Goal: Check status: Check status

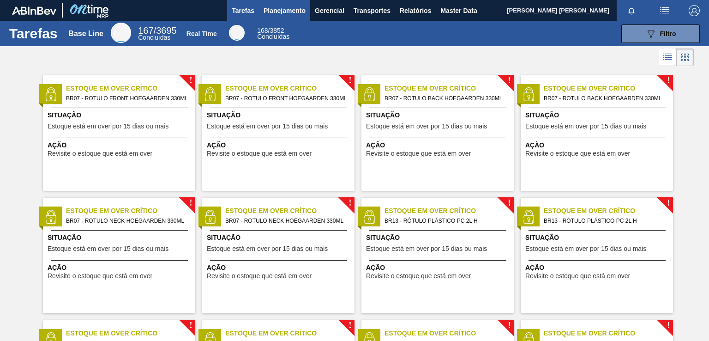
click at [288, 12] on span "Planejamento" at bounding box center [285, 10] width 42 height 11
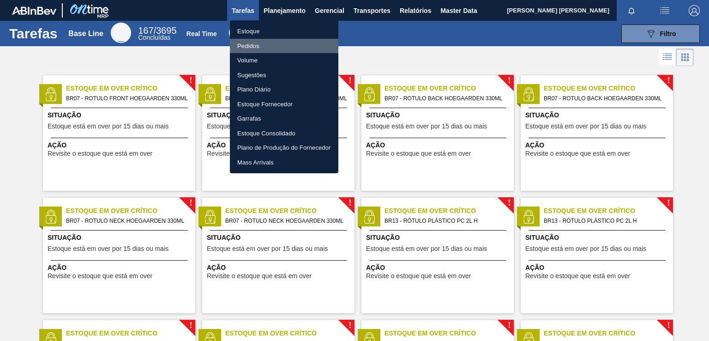
click at [252, 44] on li "Pedidos" at bounding box center [284, 46] width 109 height 15
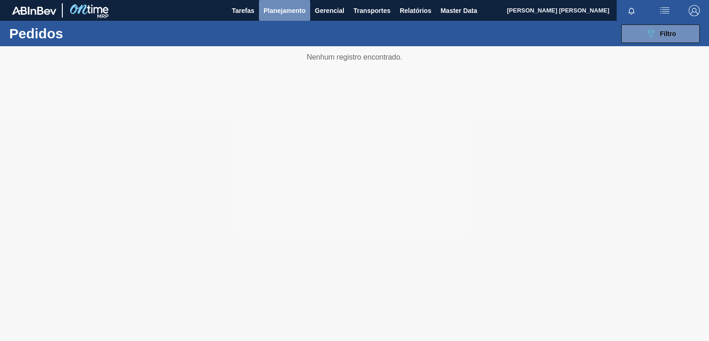
click at [281, 3] on button "Planejamento" at bounding box center [284, 10] width 51 height 21
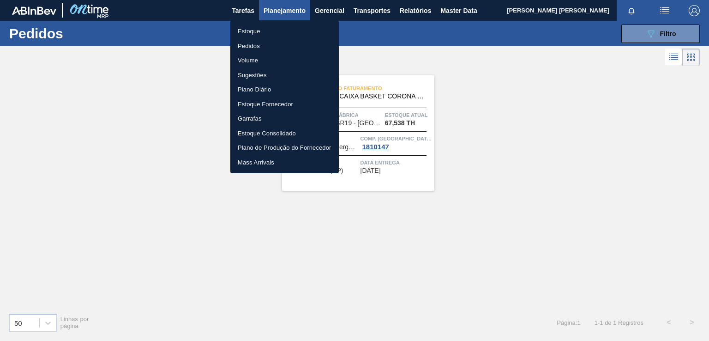
click at [458, 15] on div at bounding box center [354, 170] width 709 height 341
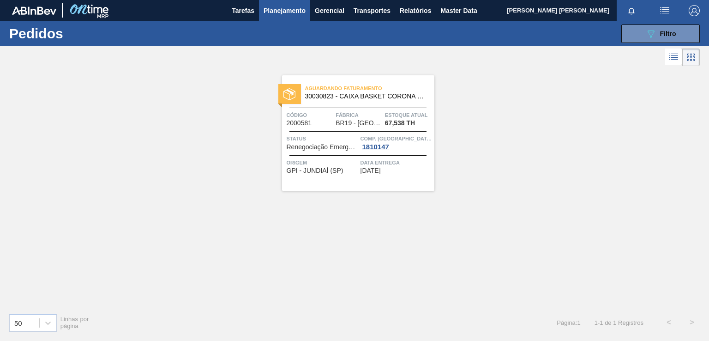
click at [458, 11] on div "Estoque Pedidos Volume Sugestões Plano Diário Estoque Fornecedor Garrafas Estoq…" at bounding box center [354, 170] width 709 height 341
click at [454, 8] on span "Master Data" at bounding box center [459, 10] width 36 height 11
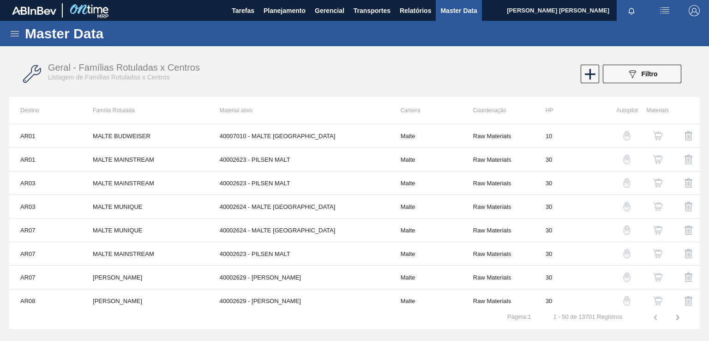
click at [14, 34] on icon at bounding box center [14, 33] width 11 height 11
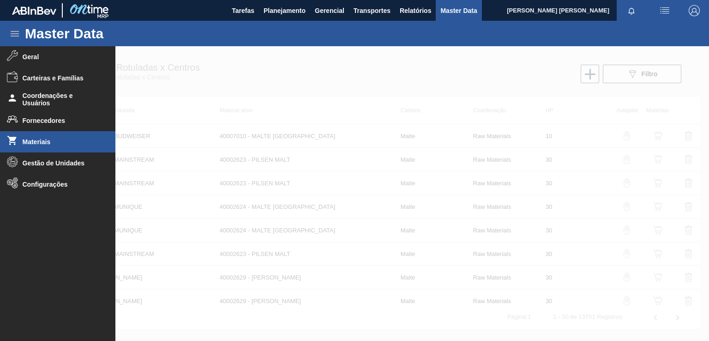
click at [47, 140] on span "Materiais" at bounding box center [61, 141] width 76 height 7
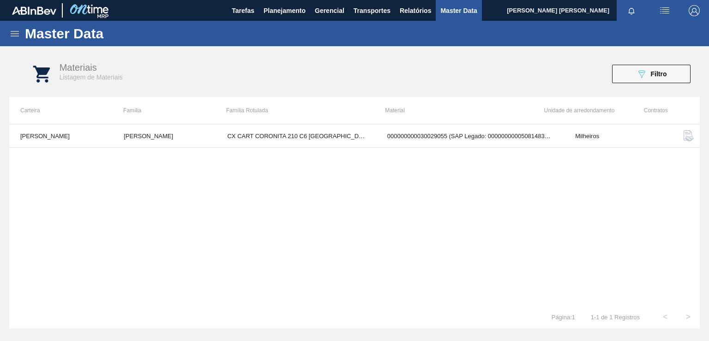
drag, startPoint x: 646, startPoint y: 75, endPoint x: 642, endPoint y: 115, distance: 39.9
click at [646, 75] on icon "089F7B8B-B2A5-4AFE-B5C0-19BA573D28AC" at bounding box center [641, 73] width 11 height 11
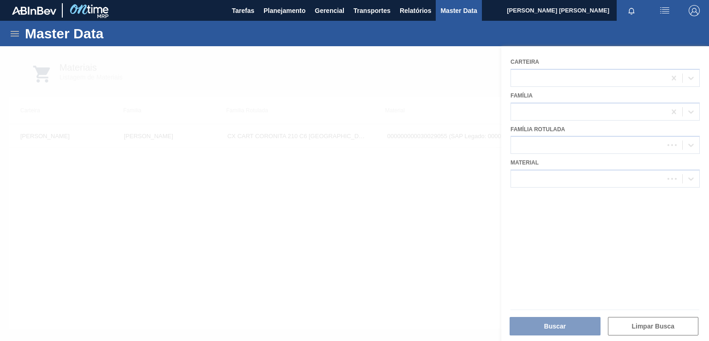
click at [565, 180] on div at bounding box center [354, 193] width 709 height 295
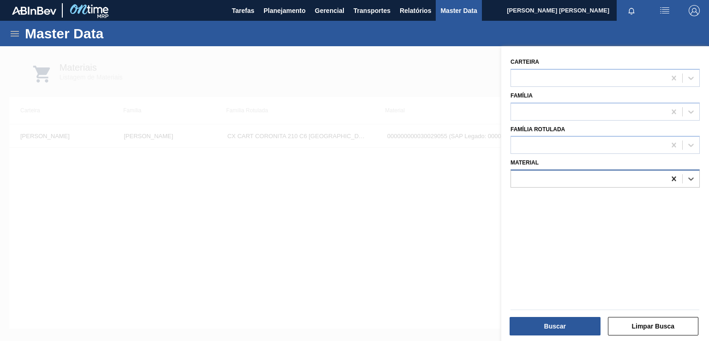
click at [672, 177] on icon at bounding box center [674, 178] width 4 height 5
paste input "30008340"
type input "30008340"
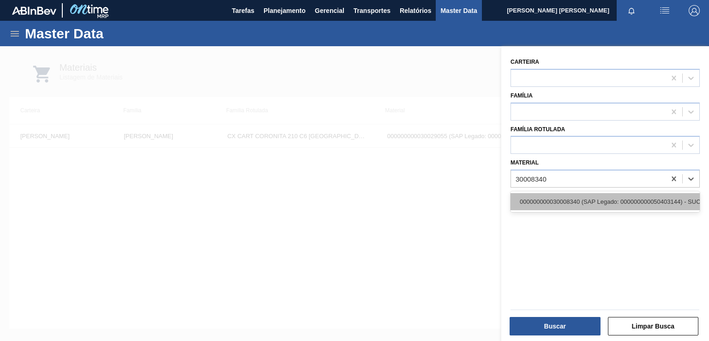
click at [583, 201] on div "000000000030008340 (SAP Legado: 000000000050403144) - SUCO CONC. CLARIF. LIMÃO …" at bounding box center [605, 201] width 189 height 17
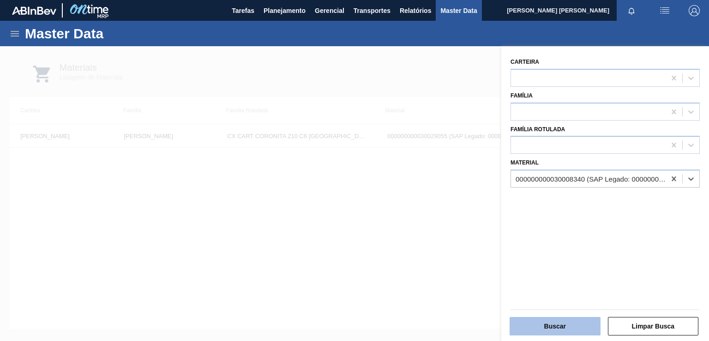
click at [564, 320] on button "Buscar" at bounding box center [555, 326] width 91 height 18
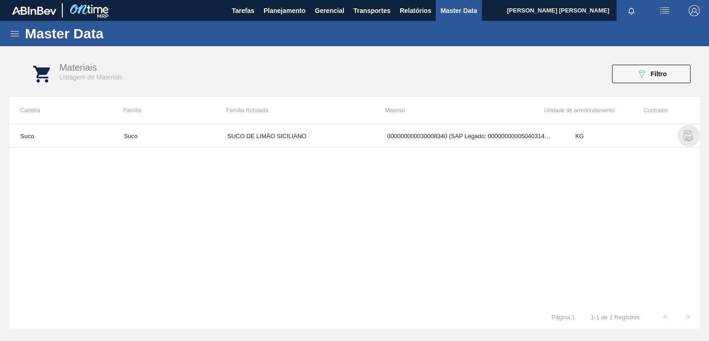
click at [688, 137] on img "button" at bounding box center [688, 135] width 11 height 11
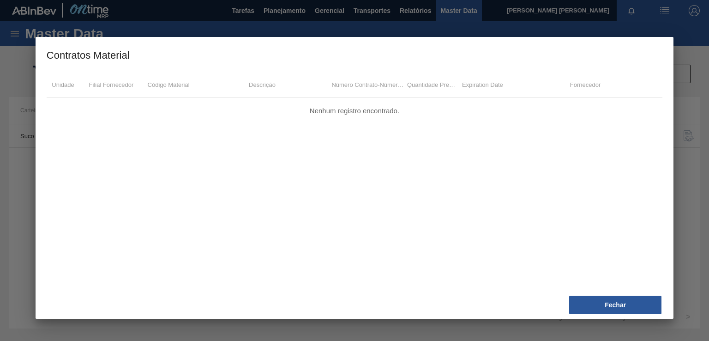
click at [685, 224] on div at bounding box center [354, 170] width 709 height 341
click at [610, 309] on button "Fechar" at bounding box center [615, 305] width 92 height 18
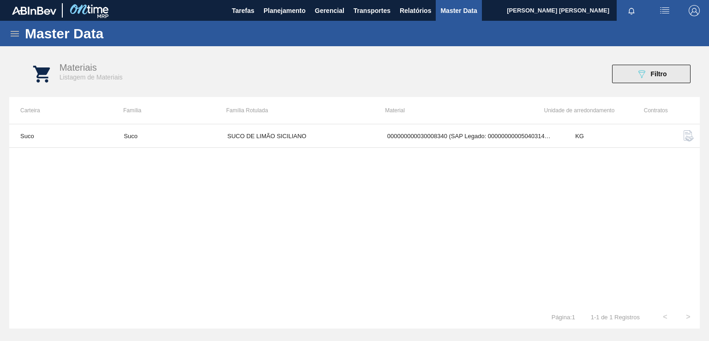
click at [645, 73] on icon "089F7B8B-B2A5-4AFE-B5C0-19BA573D28AC" at bounding box center [641, 73] width 11 height 11
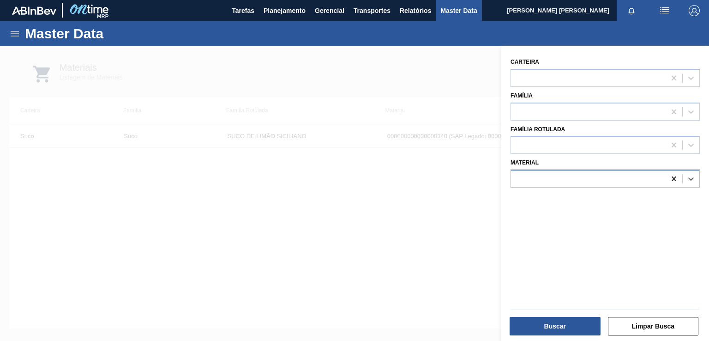
click at [674, 178] on icon at bounding box center [674, 178] width 9 height 9
paste input "30007146"
type input "30007146"
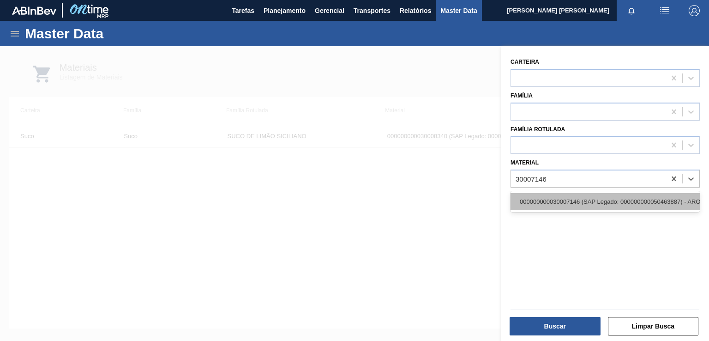
click at [580, 201] on div "000000000030007146 (SAP Legado: 000000000050463887) - AROMA CITRICO MIKES" at bounding box center [605, 201] width 189 height 17
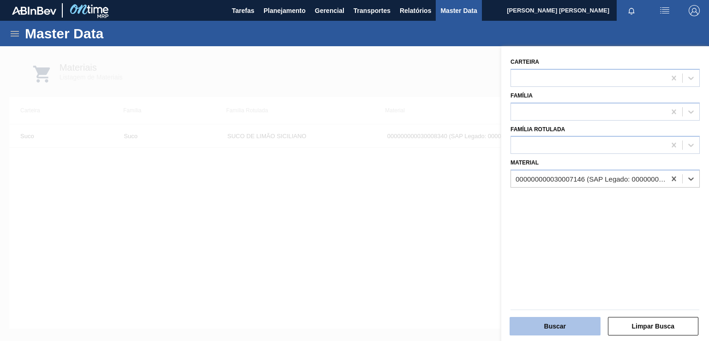
click at [556, 328] on button "Buscar" at bounding box center [555, 326] width 91 height 18
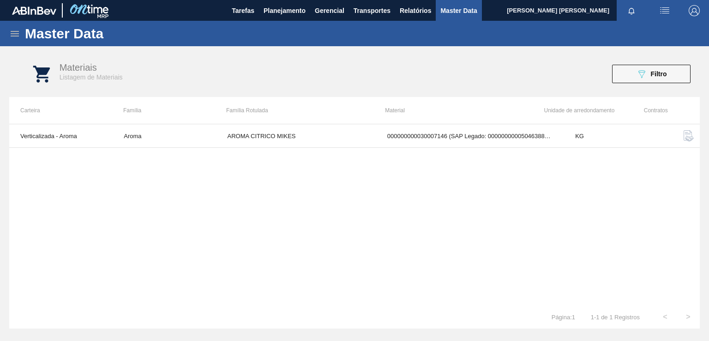
click at [686, 135] on img "button" at bounding box center [688, 135] width 11 height 11
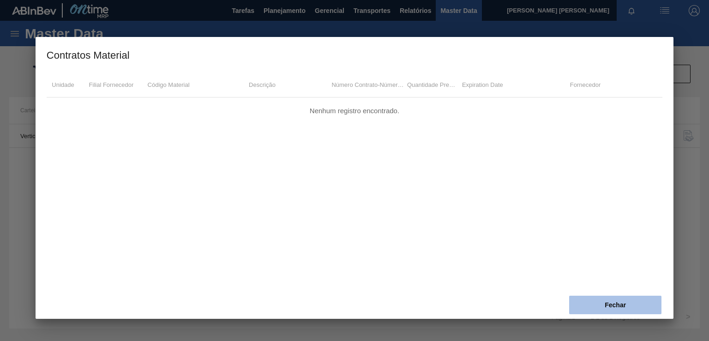
click at [601, 305] on button "Fechar" at bounding box center [615, 305] width 92 height 18
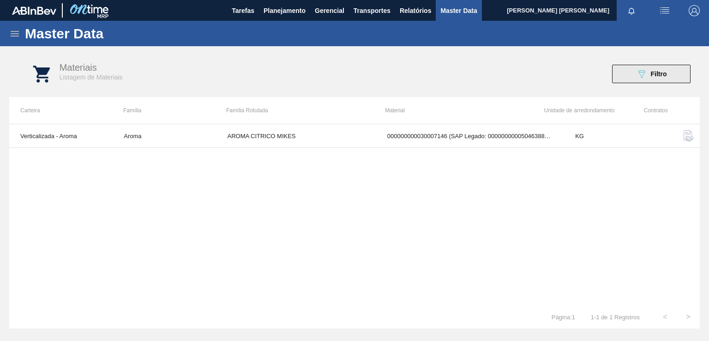
click at [665, 70] on span "Filtro" at bounding box center [659, 73] width 16 height 7
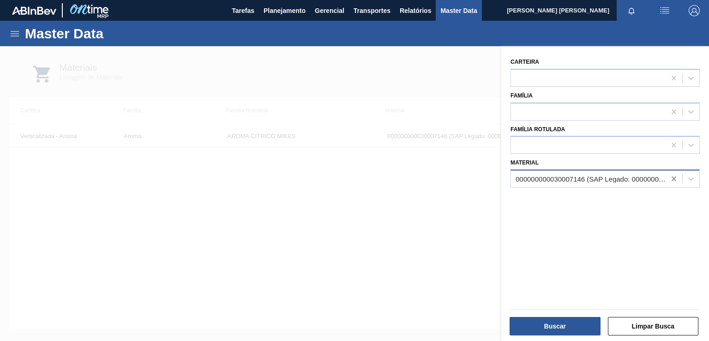
click at [671, 178] on icon at bounding box center [674, 178] width 9 height 9
click at [613, 176] on div at bounding box center [588, 178] width 155 height 13
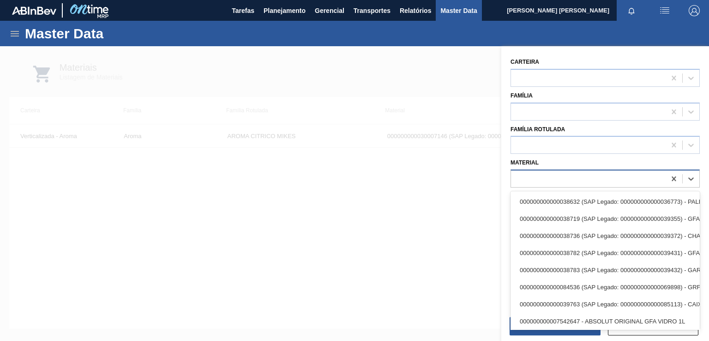
paste input "30007141"
type input "30007141"
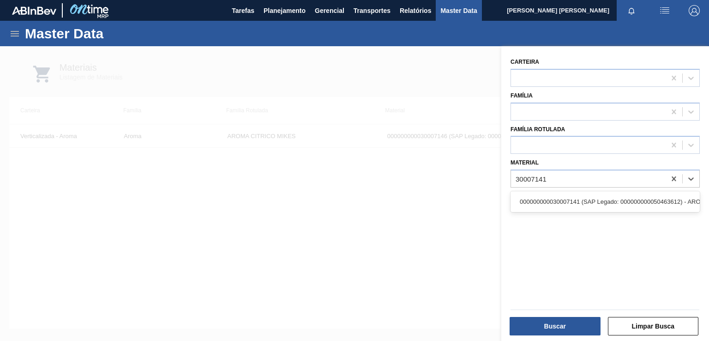
click at [585, 195] on div "000000000030007141 (SAP Legado: 000000000050463612) - AROMA DE LIMONADA MIKES" at bounding box center [605, 201] width 189 height 17
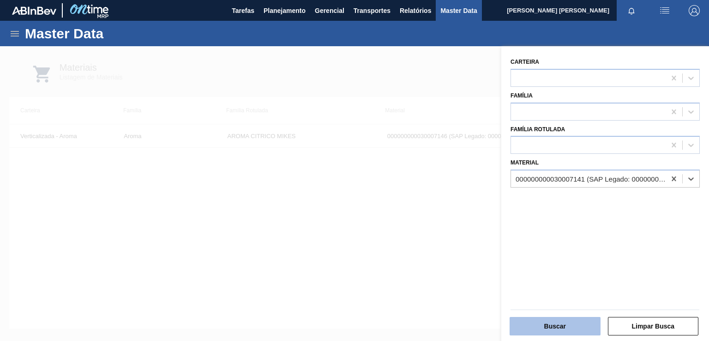
click at [551, 326] on button "Buscar" at bounding box center [555, 326] width 91 height 18
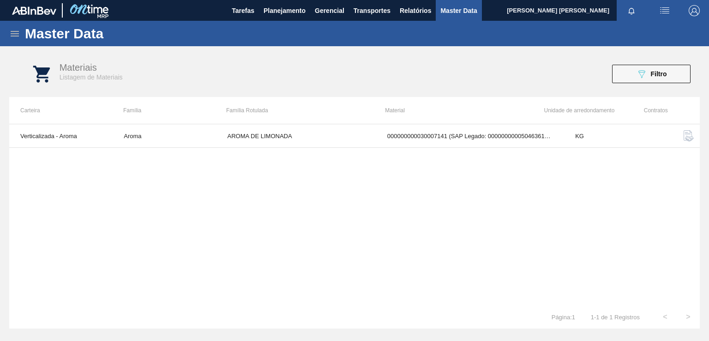
click at [682, 137] on button "button" at bounding box center [689, 136] width 22 height 22
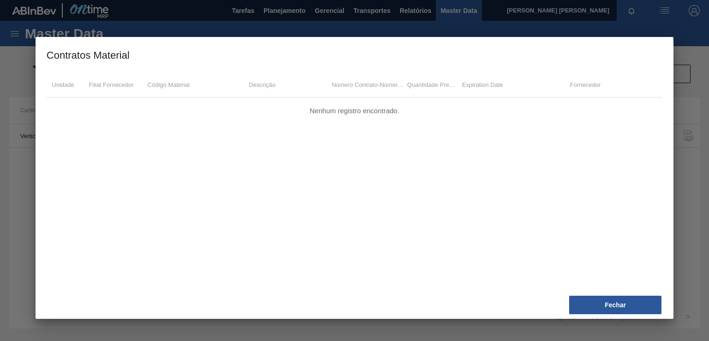
click at [683, 118] on div at bounding box center [354, 170] width 709 height 341
click at [621, 303] on button "Fechar" at bounding box center [615, 305] width 92 height 18
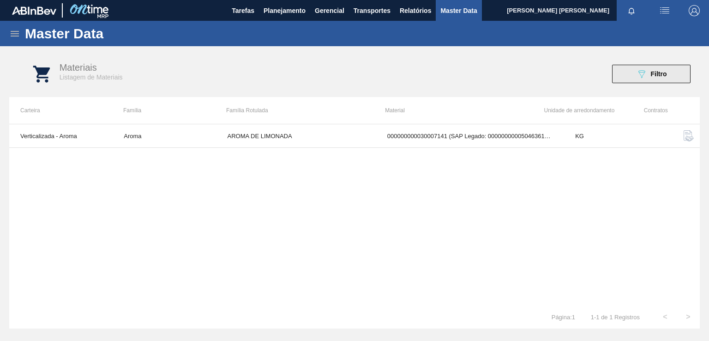
click at [672, 72] on button "089F7B8B-B2A5-4AFE-B5C0-19BA573D28AC Filtro" at bounding box center [651, 74] width 79 height 18
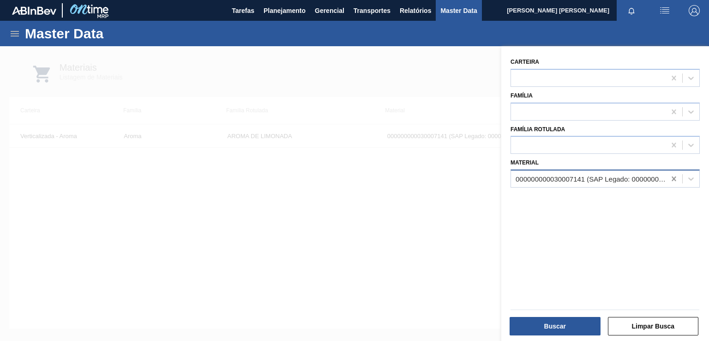
click at [675, 179] on icon at bounding box center [674, 178] width 9 height 9
click at [625, 176] on div at bounding box center [588, 178] width 155 height 13
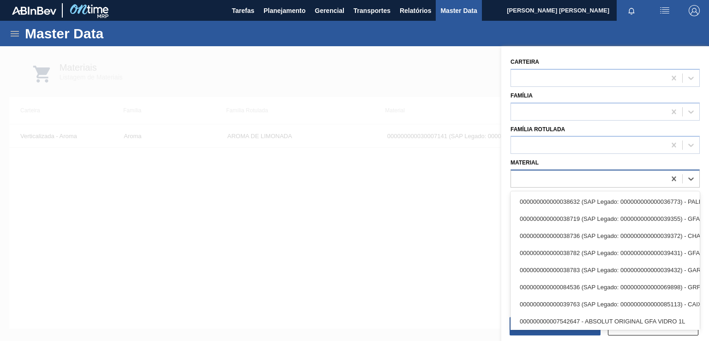
paste input "91302"
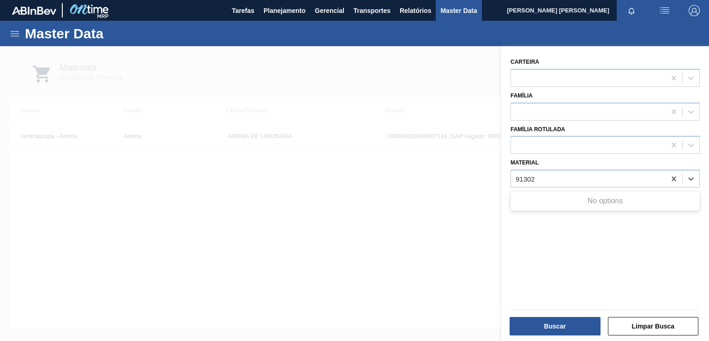
type input "91302"
click at [445, 192] on div at bounding box center [354, 216] width 709 height 341
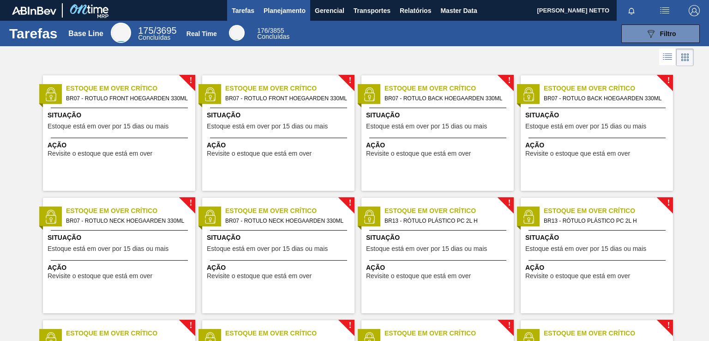
click at [281, 8] on span "Planejamento" at bounding box center [285, 10] width 42 height 11
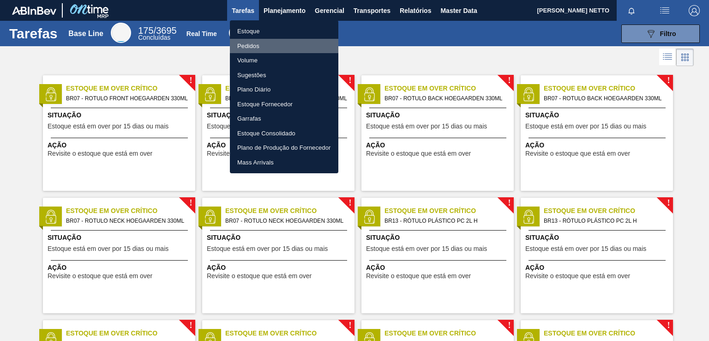
click at [260, 45] on li "Pedidos" at bounding box center [284, 46] width 109 height 15
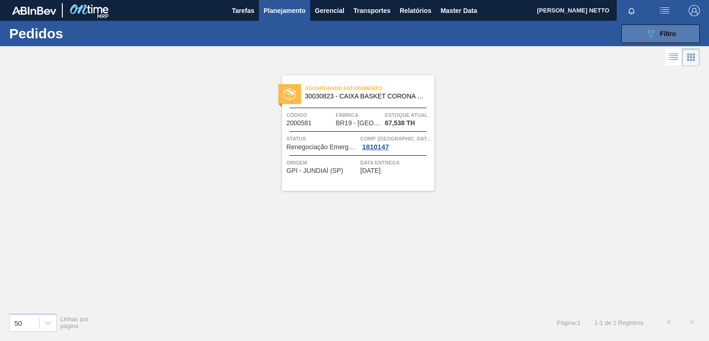
click at [652, 34] on icon "089F7B8B-B2A5-4AFE-B5C0-19BA573D28AC" at bounding box center [651, 33] width 11 height 11
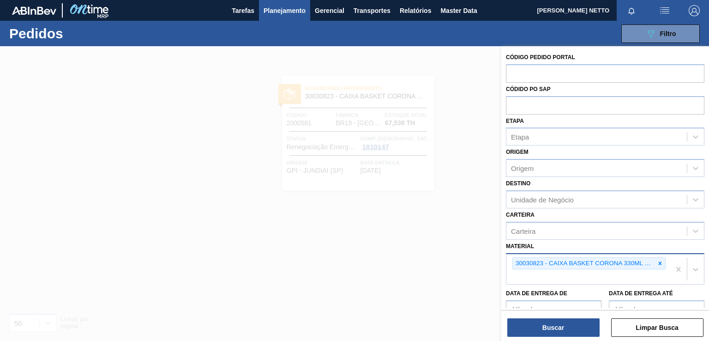
drag, startPoint x: 660, startPoint y: 262, endPoint x: 642, endPoint y: 266, distance: 18.5
click at [660, 262] on icon at bounding box center [660, 263] width 6 height 6
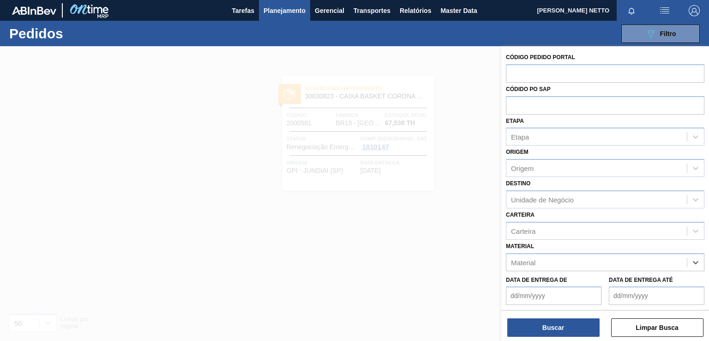
paste input "30030823"
type input "30030823"
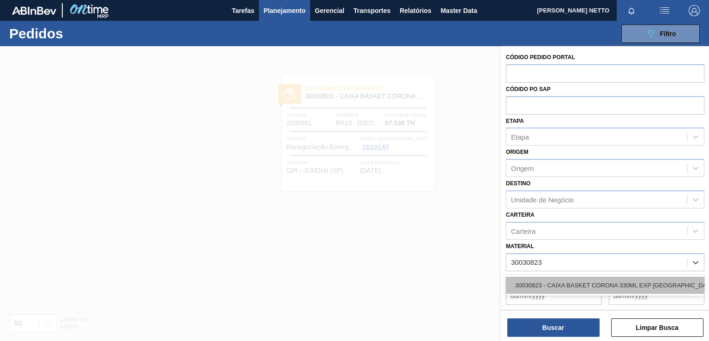
click at [568, 285] on div "30030823 - CAIXA BASKET CORONA 330ML EXP [GEOGRAPHIC_DATA]" at bounding box center [605, 285] width 199 height 17
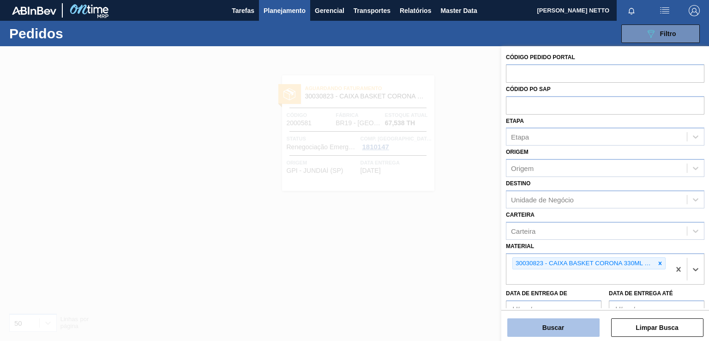
click at [563, 329] on button "Buscar" at bounding box center [553, 327] width 92 height 18
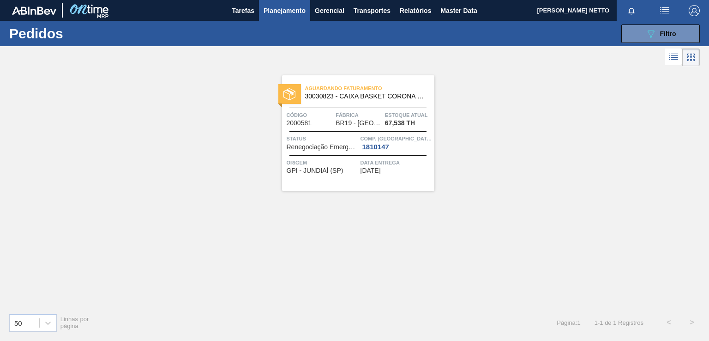
click at [376, 177] on div "Aguardando Faturamento 30030823 - CAIXA BASKET CORONA 330ML EXP [GEOGRAPHIC_DAT…" at bounding box center [358, 132] width 152 height 115
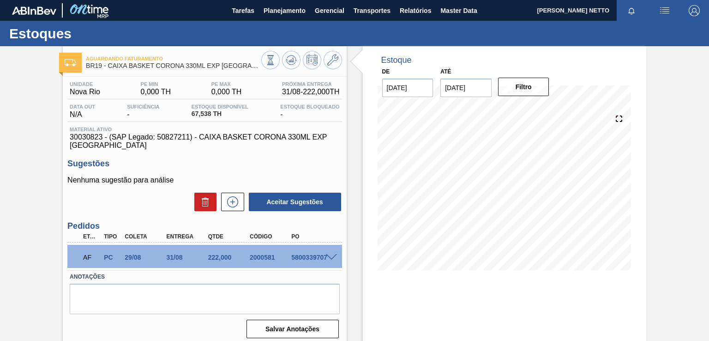
click at [334, 259] on span at bounding box center [331, 257] width 11 height 7
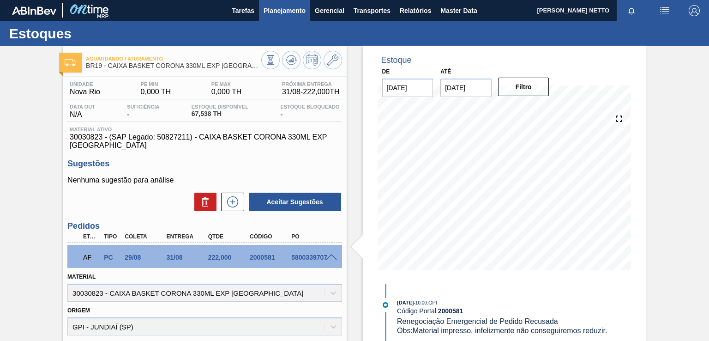
click at [279, 11] on span "Planejamento" at bounding box center [285, 10] width 42 height 11
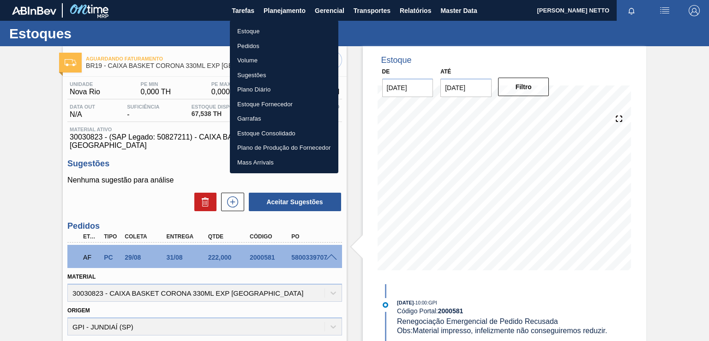
click at [255, 45] on li "Pedidos" at bounding box center [284, 46] width 109 height 15
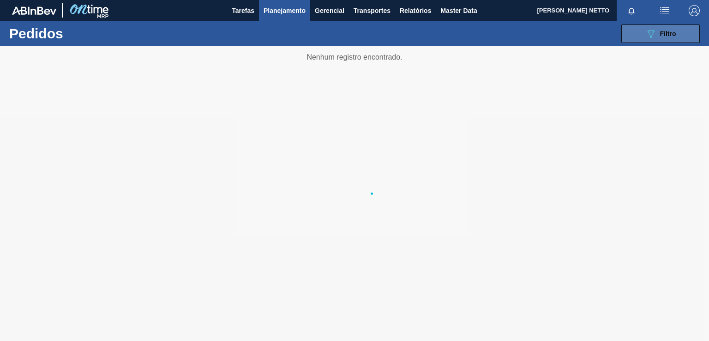
click at [673, 33] on span "Filtro" at bounding box center [668, 33] width 16 height 7
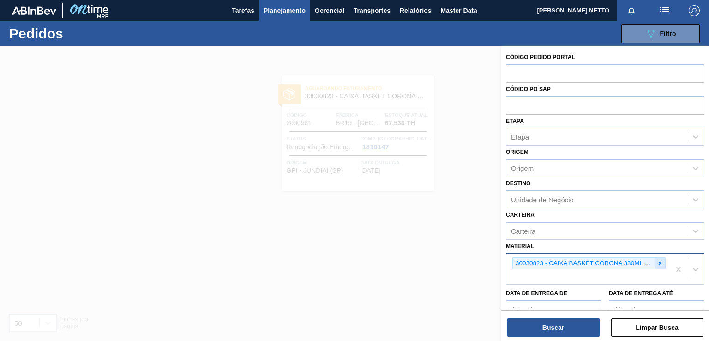
click at [659, 263] on icon at bounding box center [660, 262] width 3 height 3
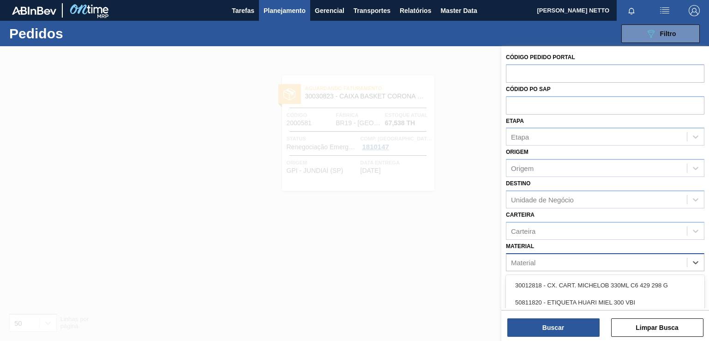
click at [616, 262] on div "Material" at bounding box center [597, 261] width 181 height 13
paste input "30030822"
type input "30030822"
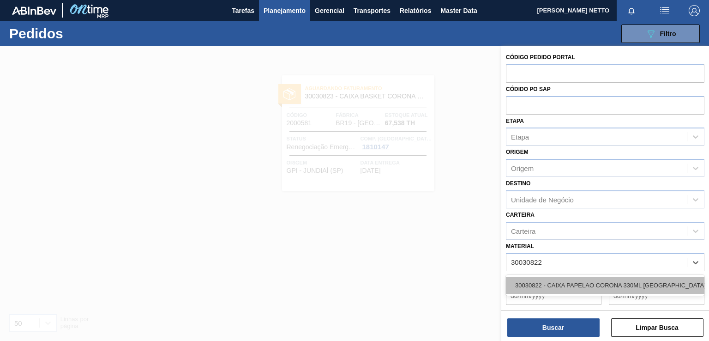
click at [616, 287] on div "30030822 - CAIXA PAPELAO CORONA 330ML [GEOGRAPHIC_DATA]" at bounding box center [605, 285] width 199 height 17
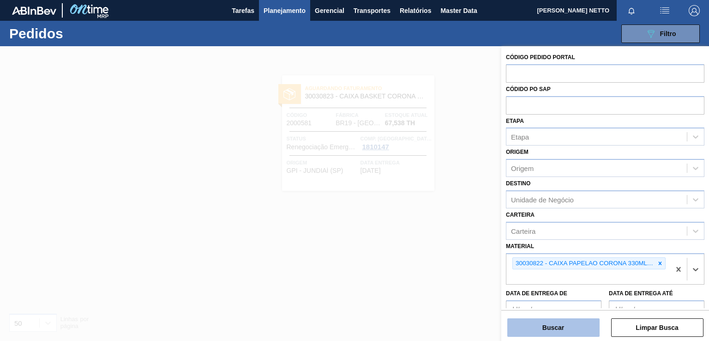
click at [552, 328] on button "Buscar" at bounding box center [553, 327] width 92 height 18
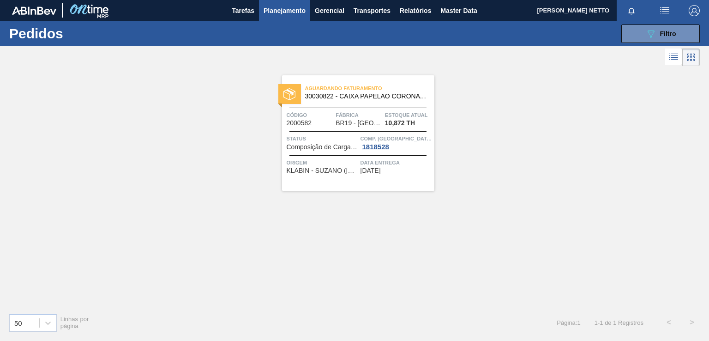
click at [381, 170] on span "[DATE]" at bounding box center [371, 170] width 20 height 7
